Goal: Navigation & Orientation: Find specific page/section

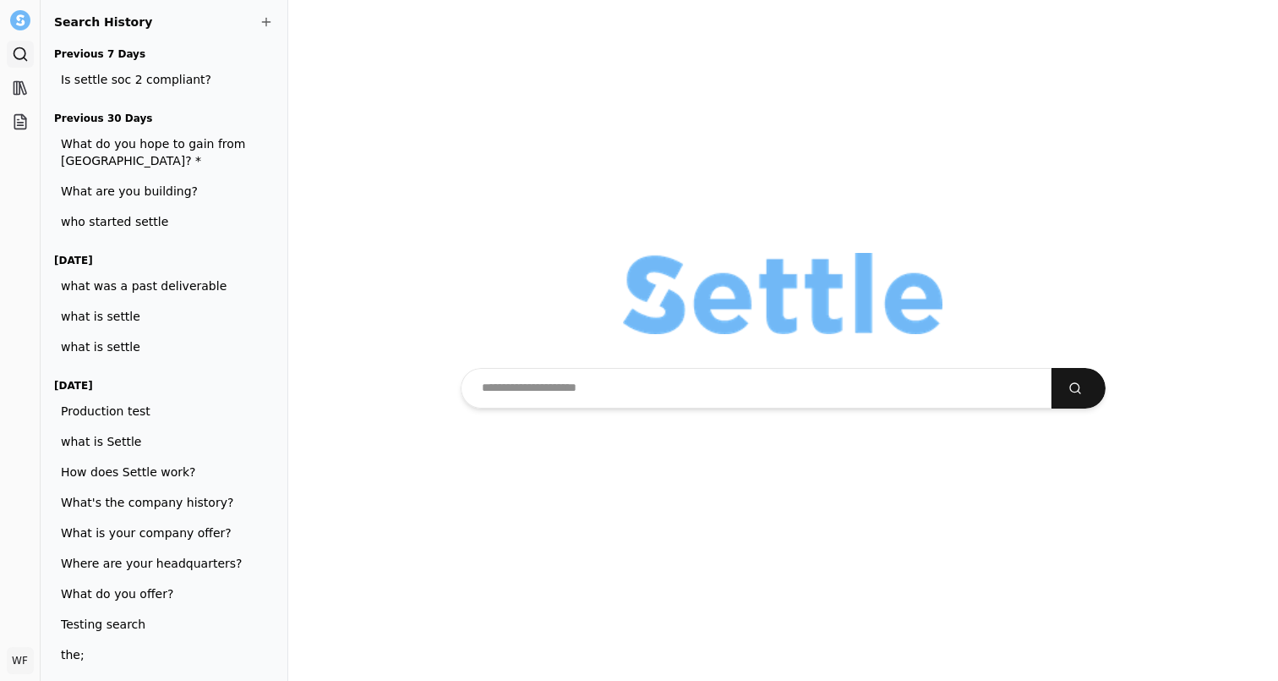
click at [24, 655] on html "Search Library Projects WF [PERSON_NAME] Toggle Sidebar Search Search History P…" at bounding box center [639, 340] width 1278 height 681
click at [554, 426] on html "Search Library Projects WF [PERSON_NAME] Toggle Sidebar Search Search History P…" at bounding box center [639, 340] width 1278 height 681
